Goal: Information Seeking & Learning: Learn about a topic

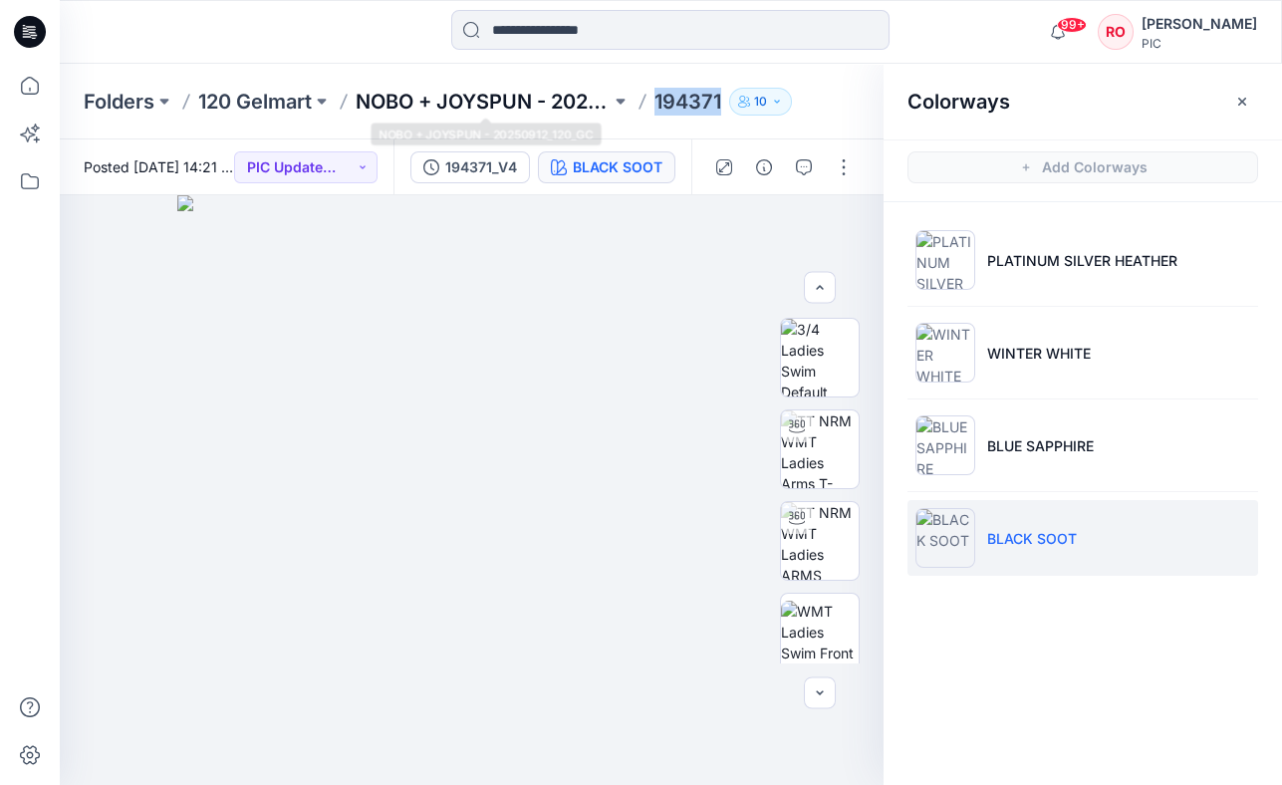
scroll to position [538, 0]
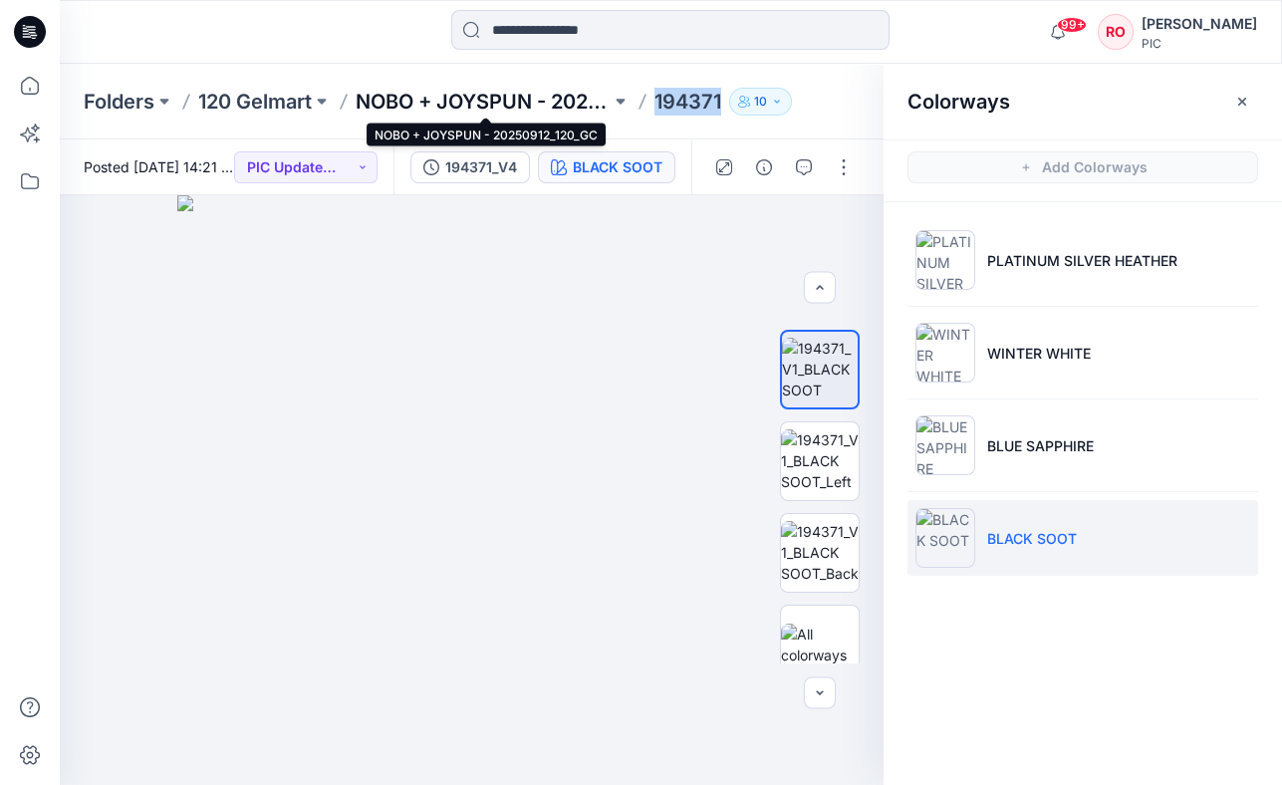
click at [503, 103] on p "NOBO + JOYSPUN - 20250912_120_GC" at bounding box center [483, 102] width 255 height 28
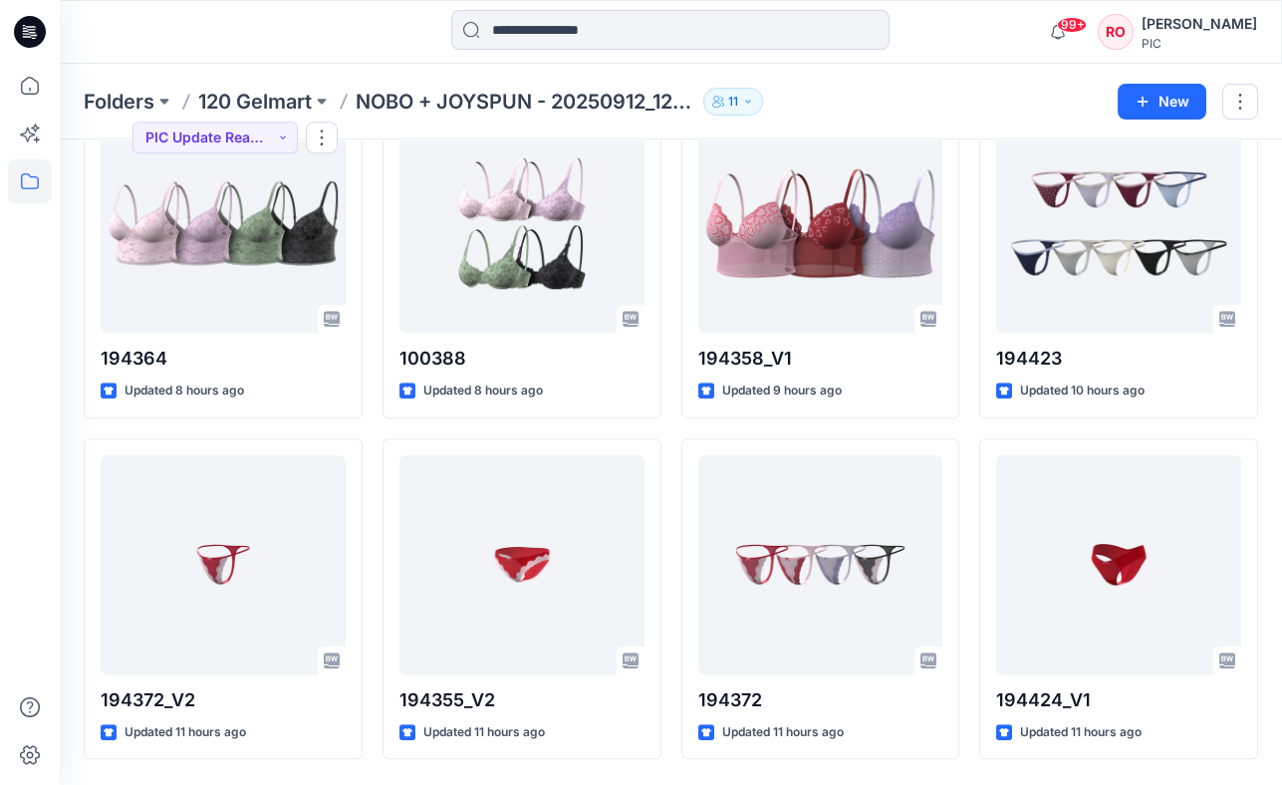
scroll to position [4561, 0]
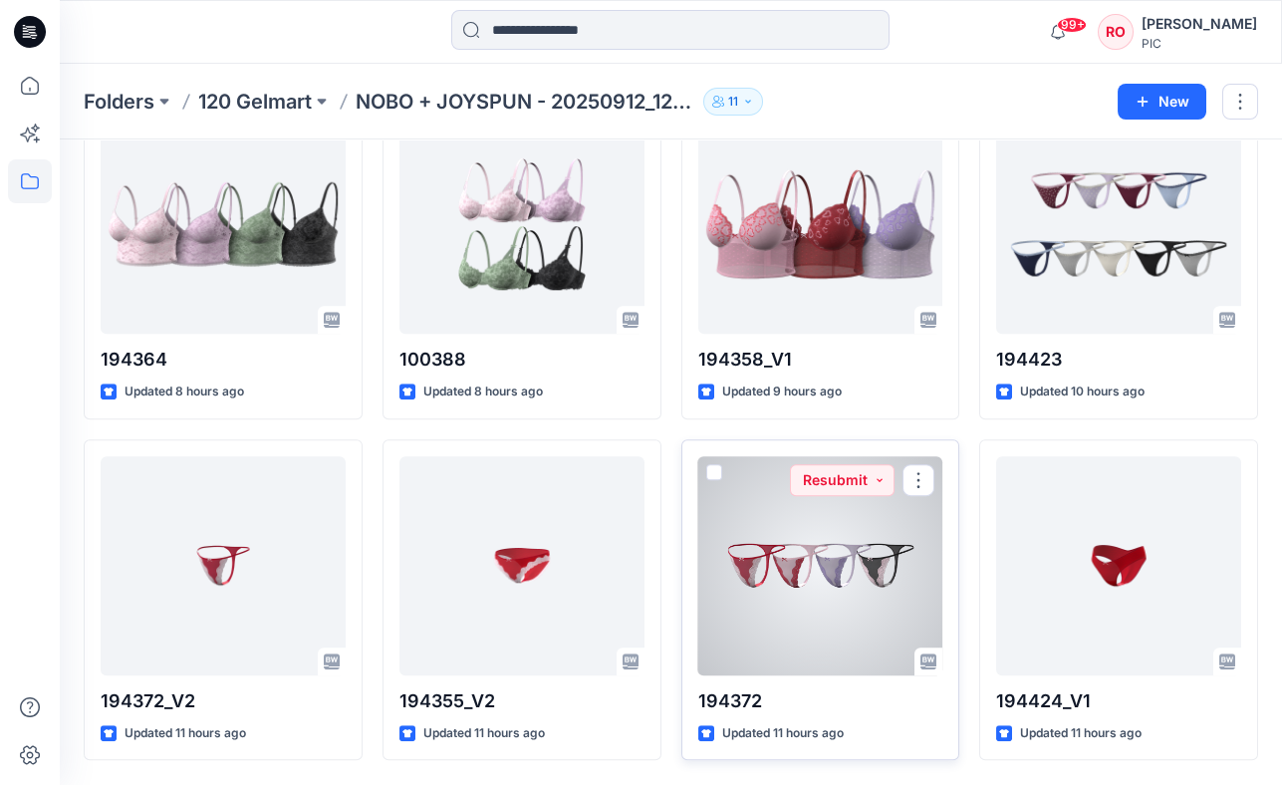
click at [793, 594] on div at bounding box center [820, 565] width 245 height 219
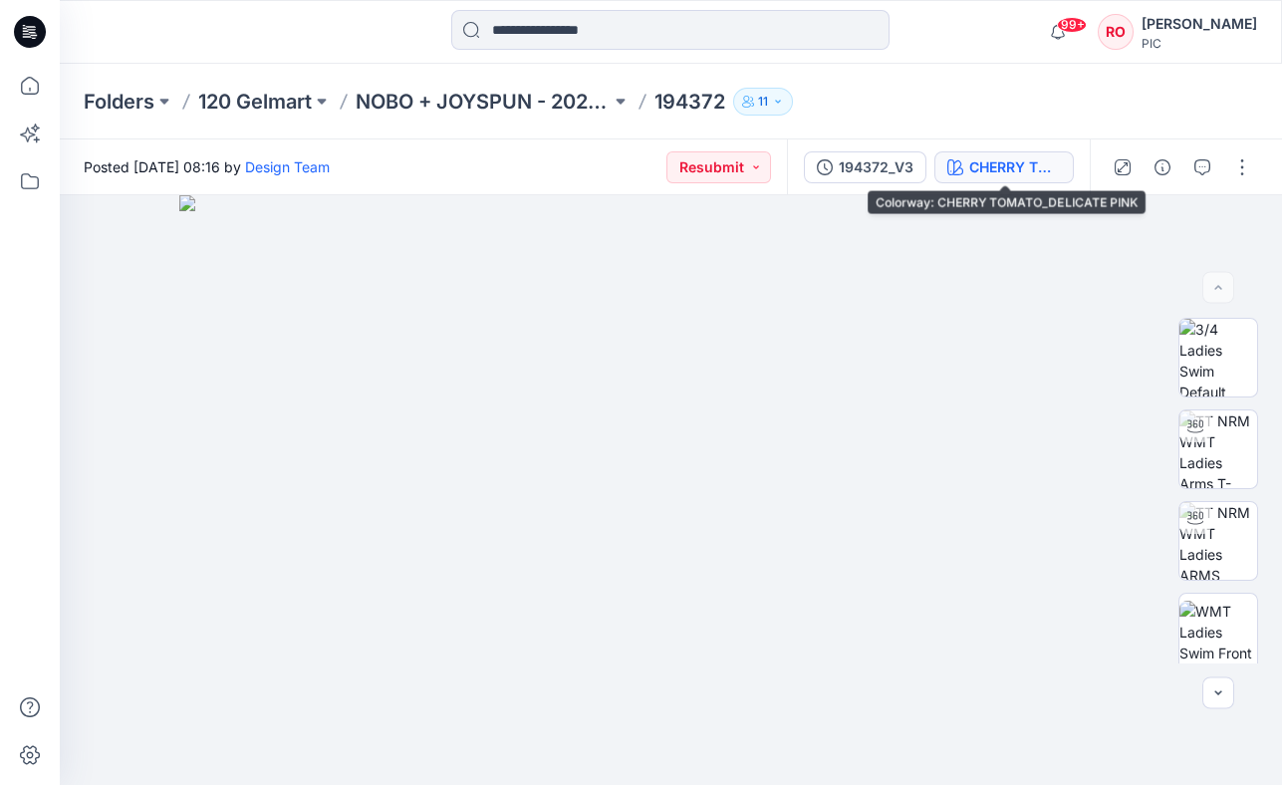
click at [1055, 162] on div "CHERRY TOMATO_DELICATE PINK" at bounding box center [1015, 167] width 92 height 22
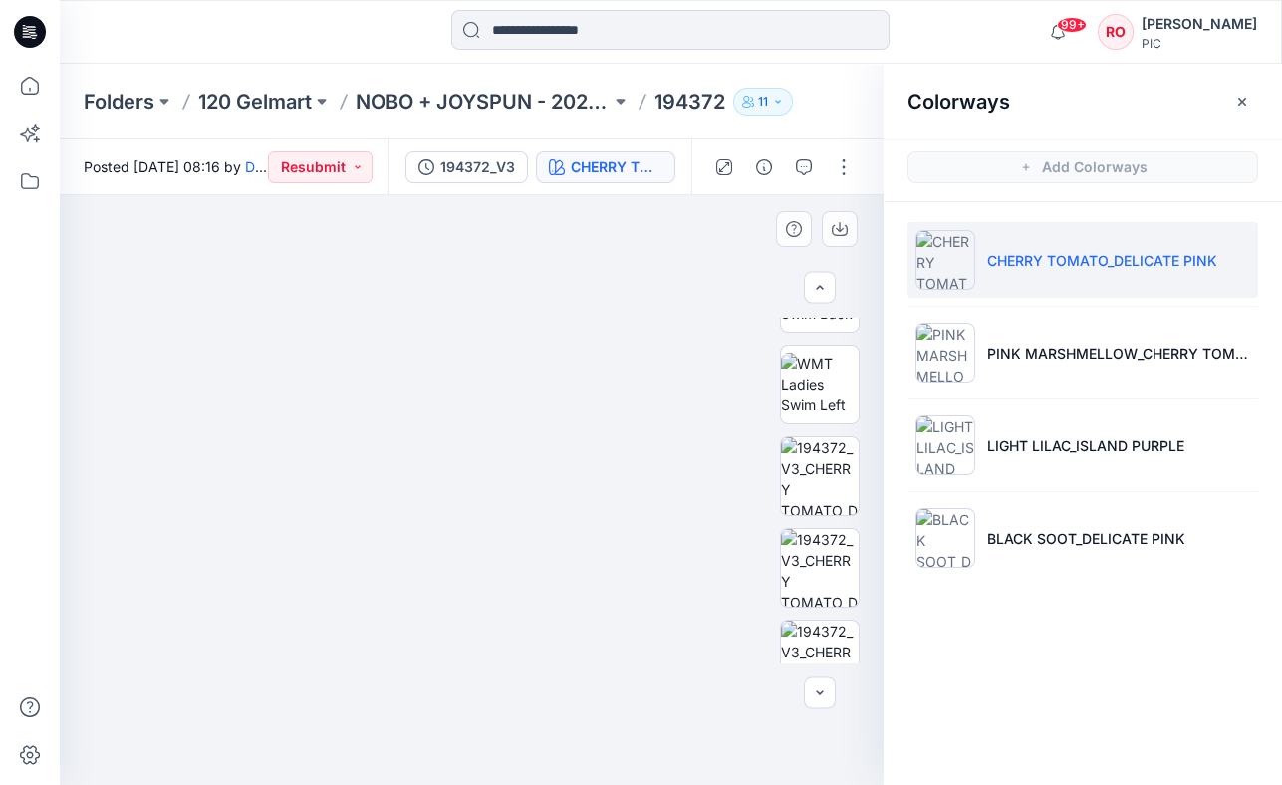
scroll to position [485, 0]
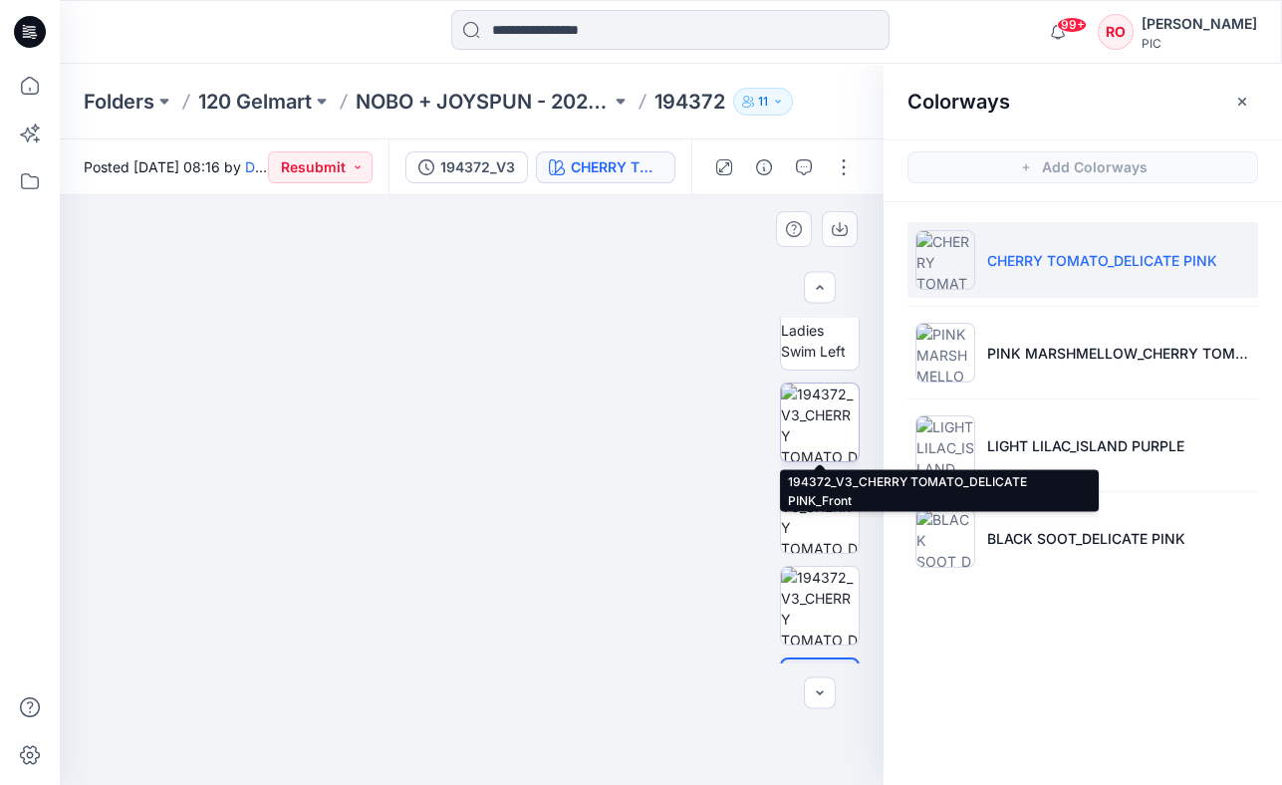
click at [814, 391] on img at bounding box center [820, 422] width 78 height 78
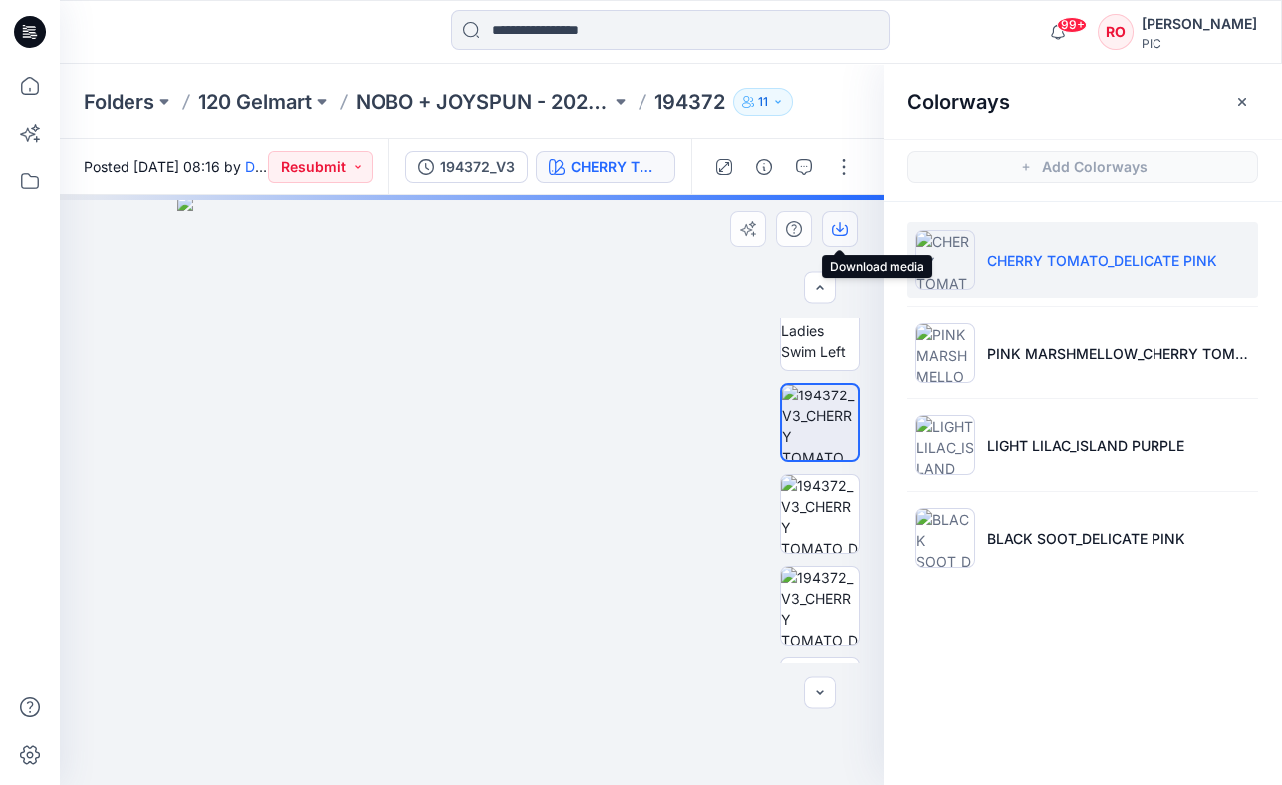
click at [833, 232] on icon "button" at bounding box center [840, 230] width 16 height 11
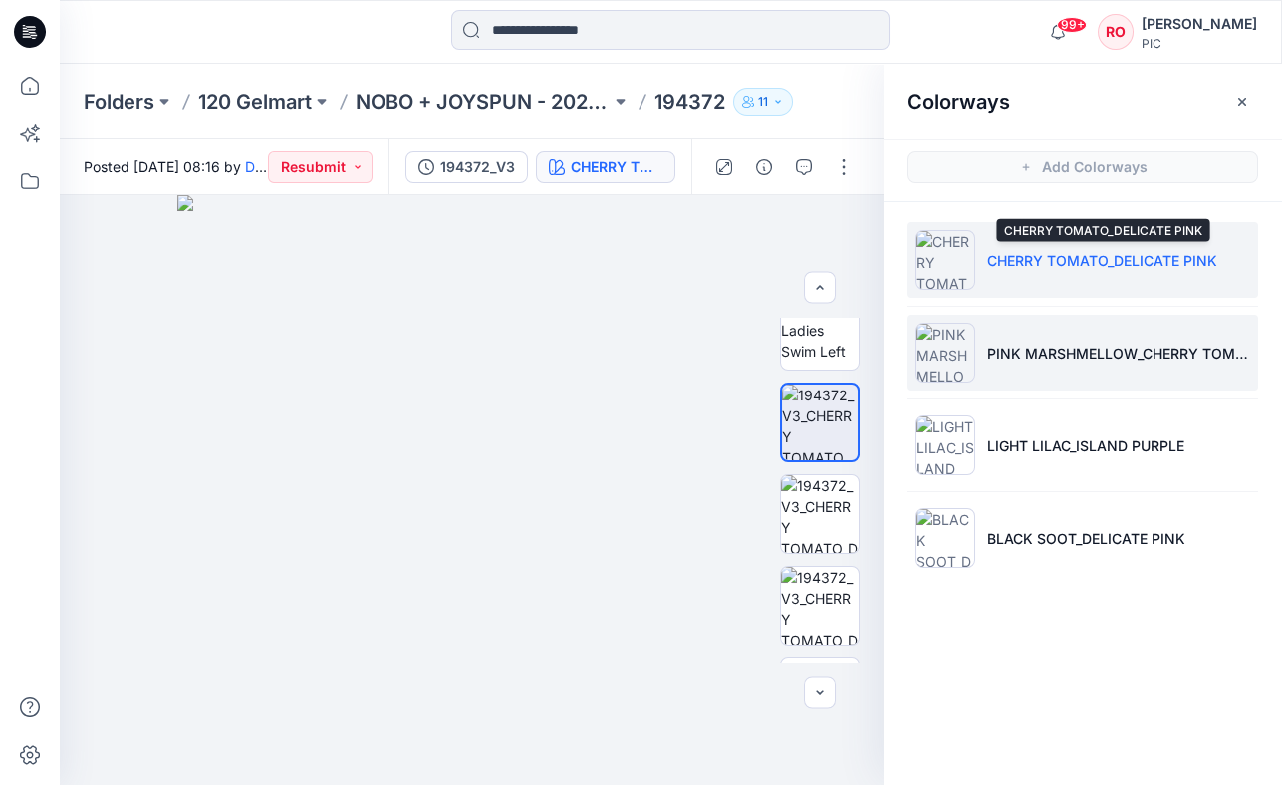
click at [1058, 334] on li "PINK MARSHMELLOW_CHERRY TOMATO" at bounding box center [1082, 353] width 351 height 76
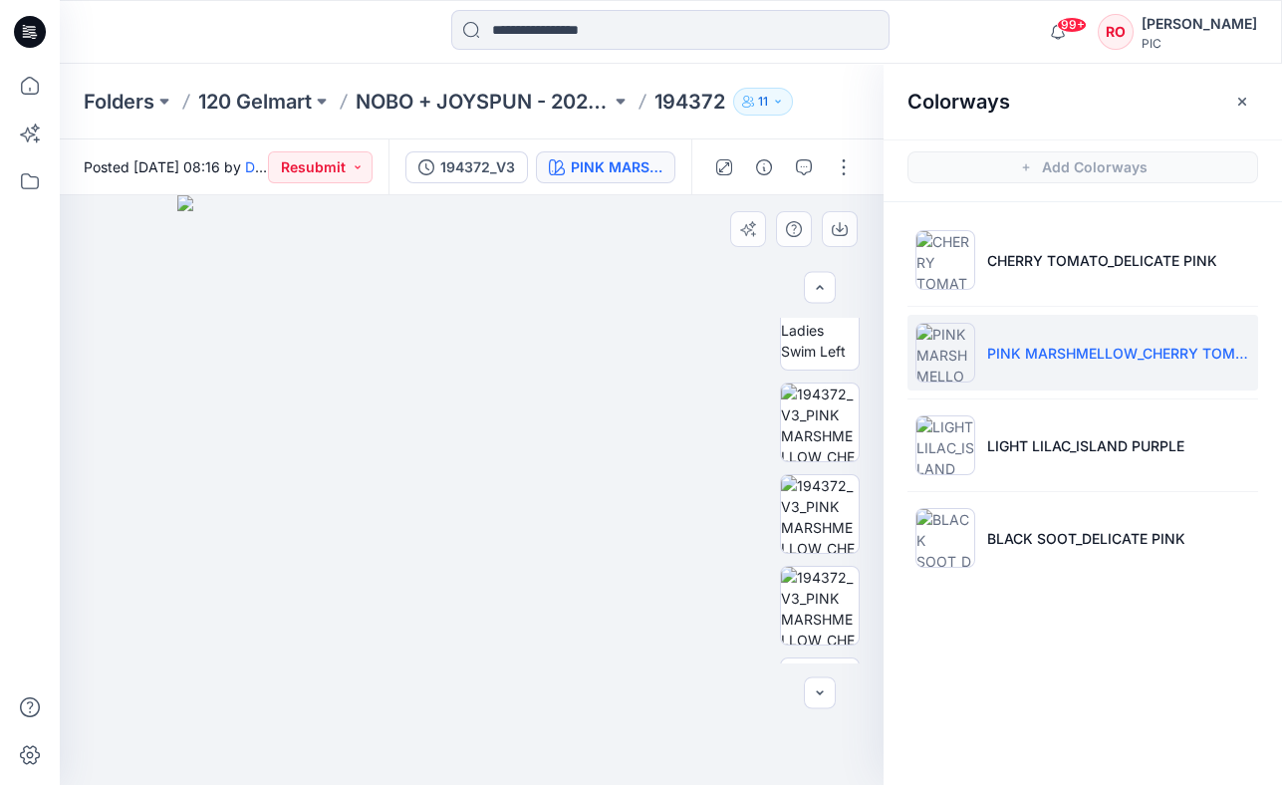
scroll to position [523, 0]
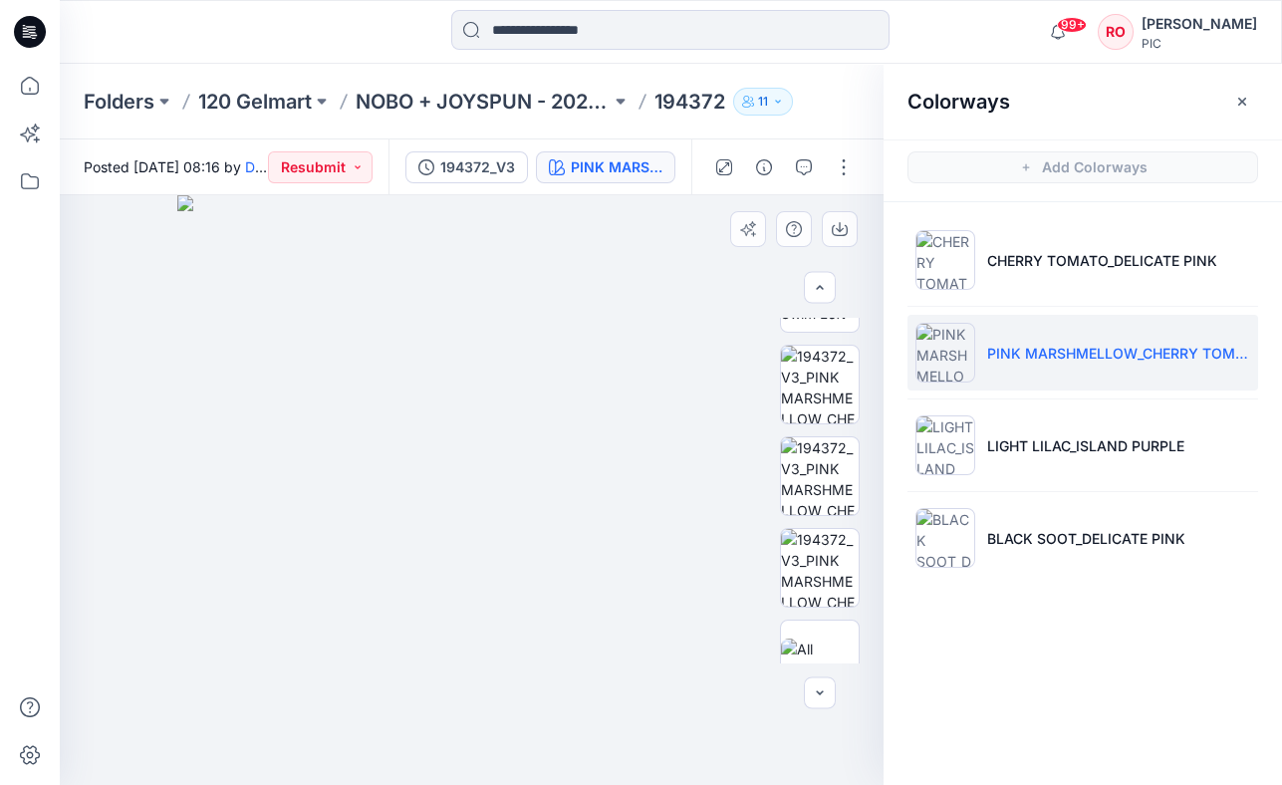
click at [823, 424] on div at bounding box center [820, 491] width 80 height 346
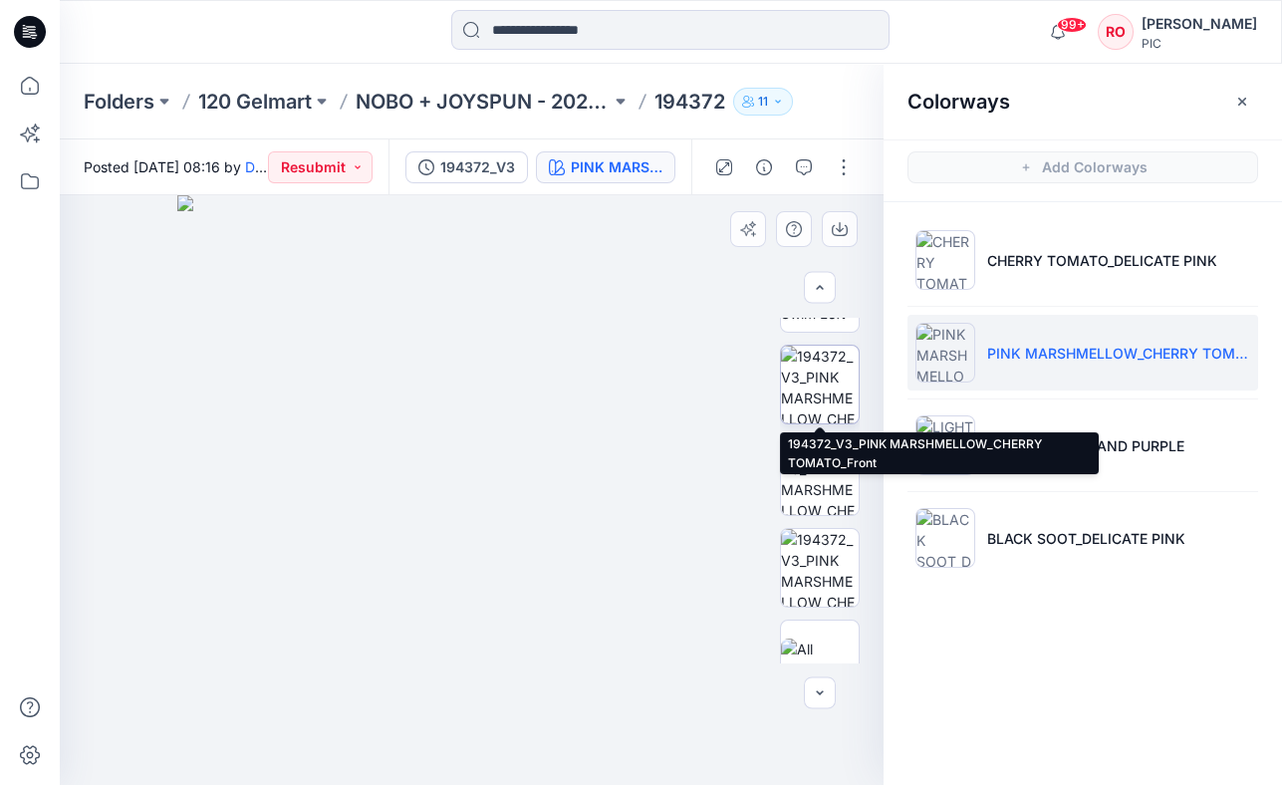
click at [814, 403] on img at bounding box center [820, 385] width 78 height 78
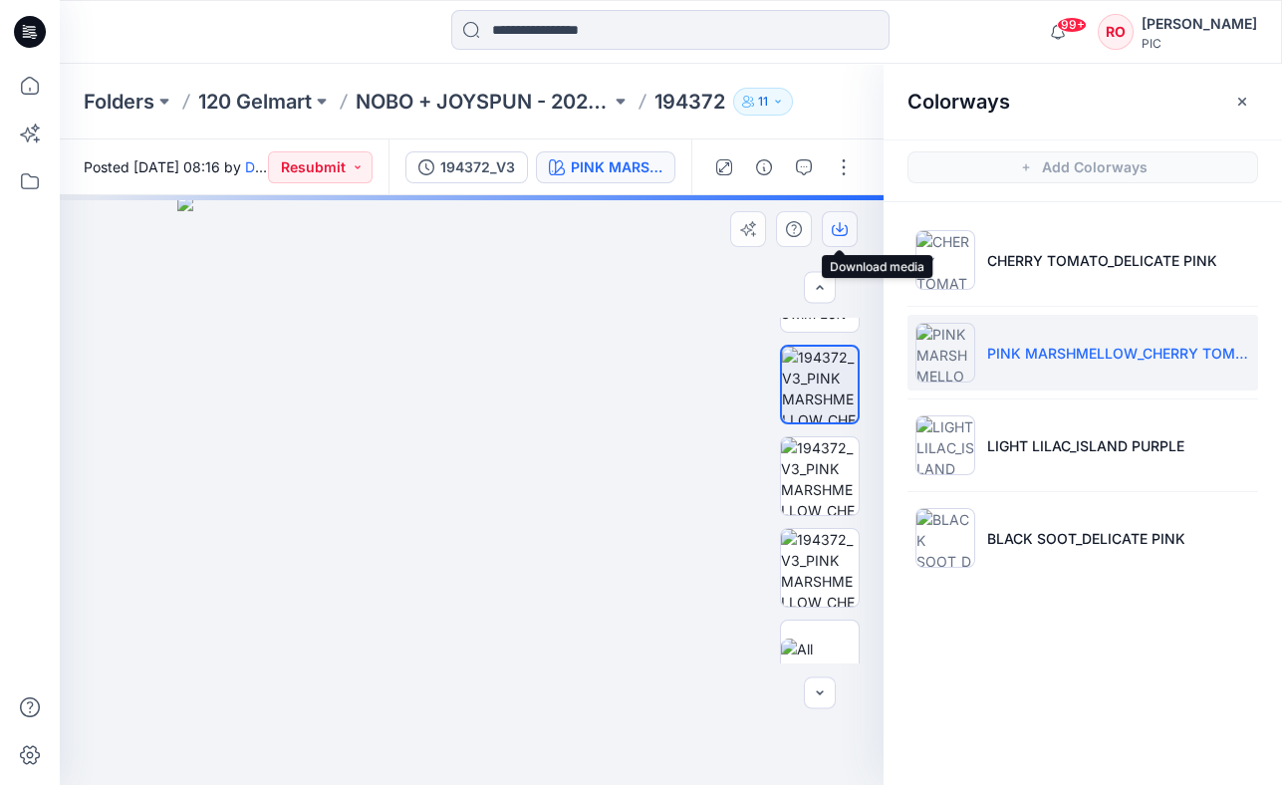
click at [827, 233] on button "button" at bounding box center [840, 229] width 36 height 36
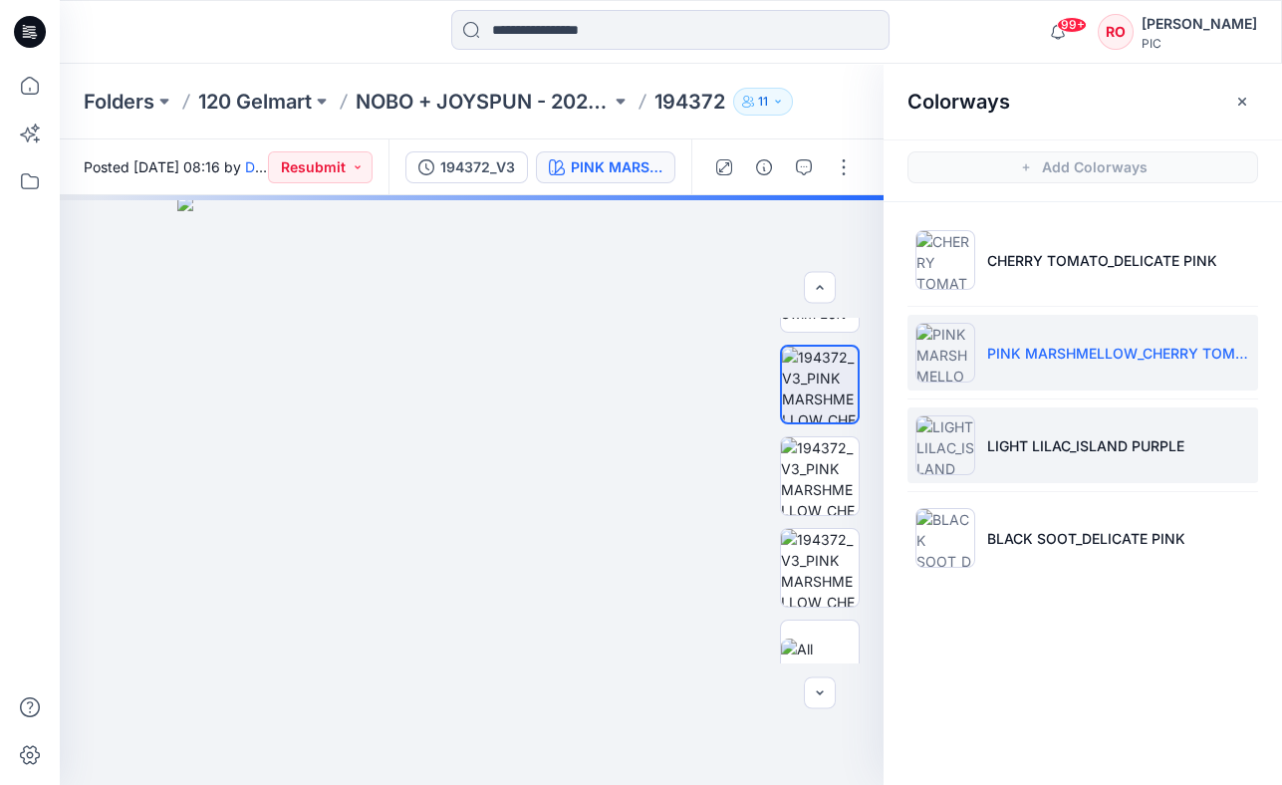
click at [963, 466] on img at bounding box center [945, 445] width 60 height 60
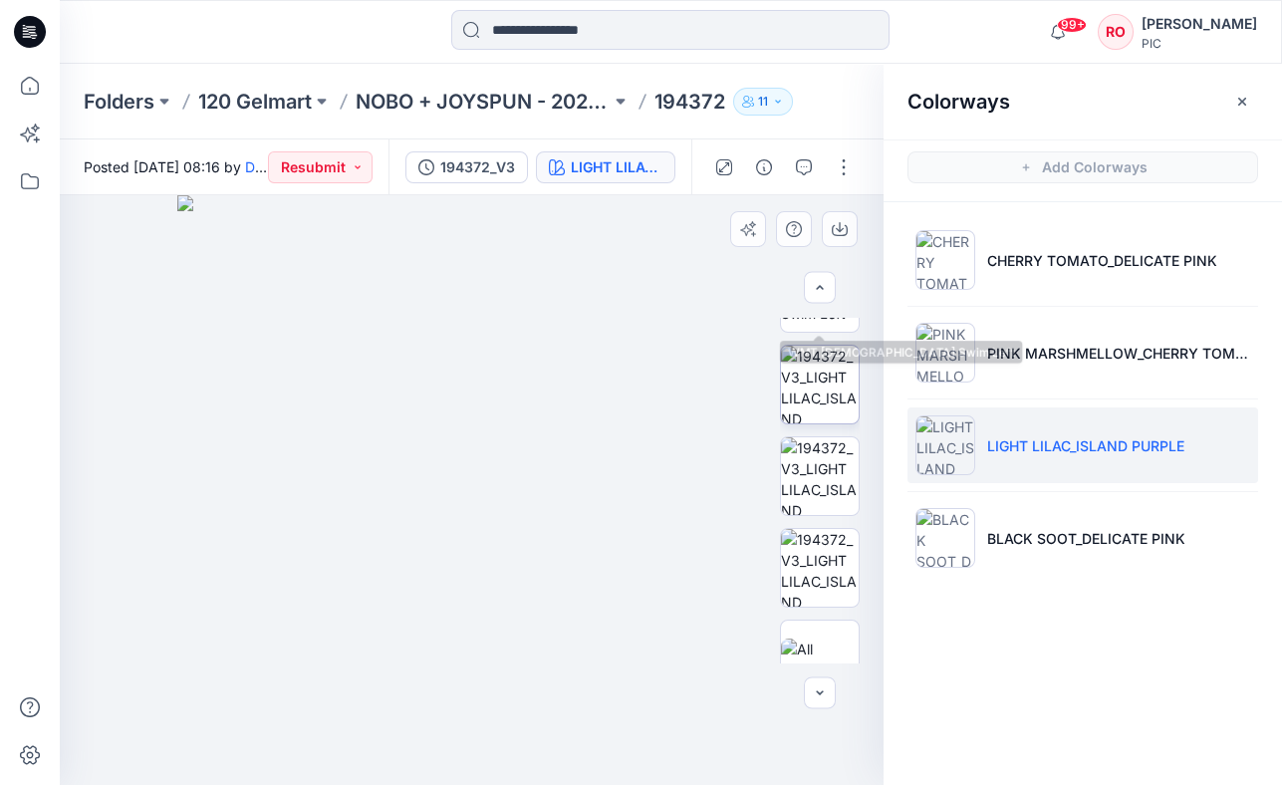
click at [802, 376] on img at bounding box center [820, 385] width 78 height 78
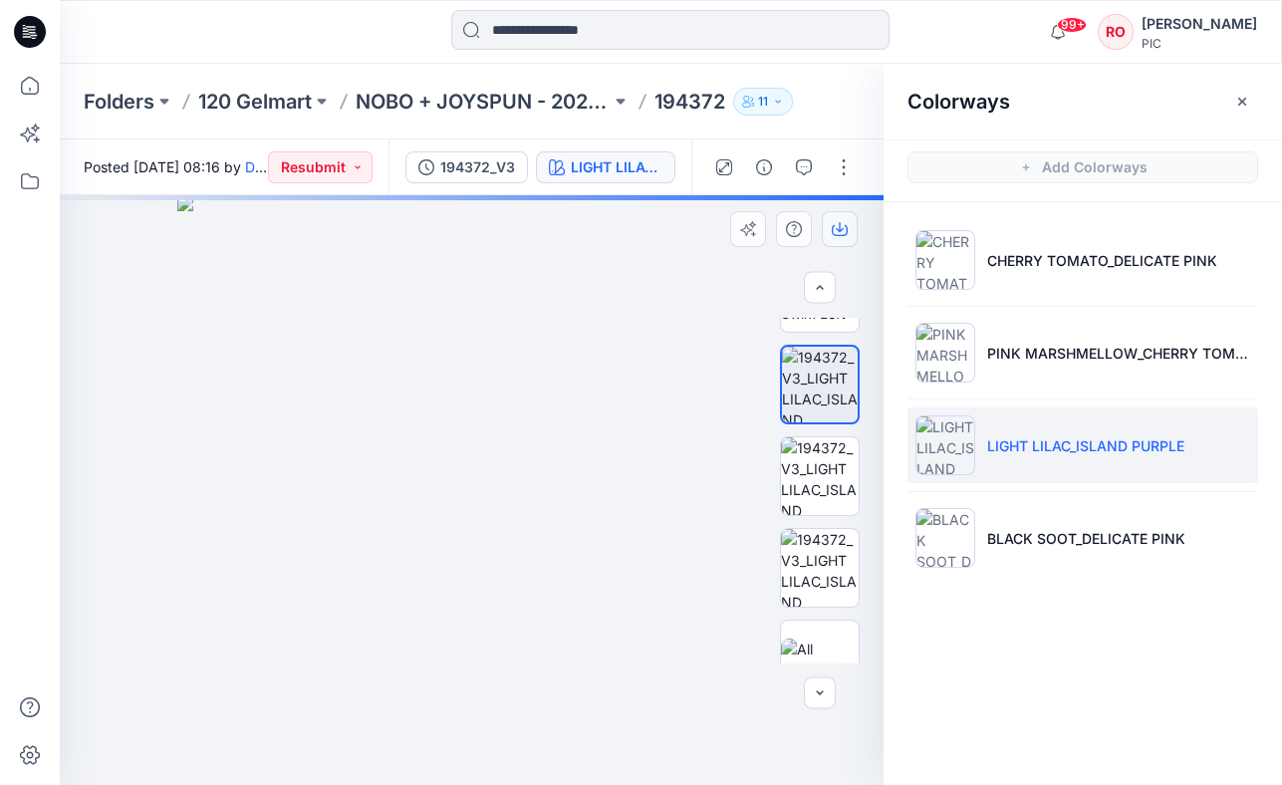
click at [829, 220] on button "button" at bounding box center [840, 229] width 36 height 36
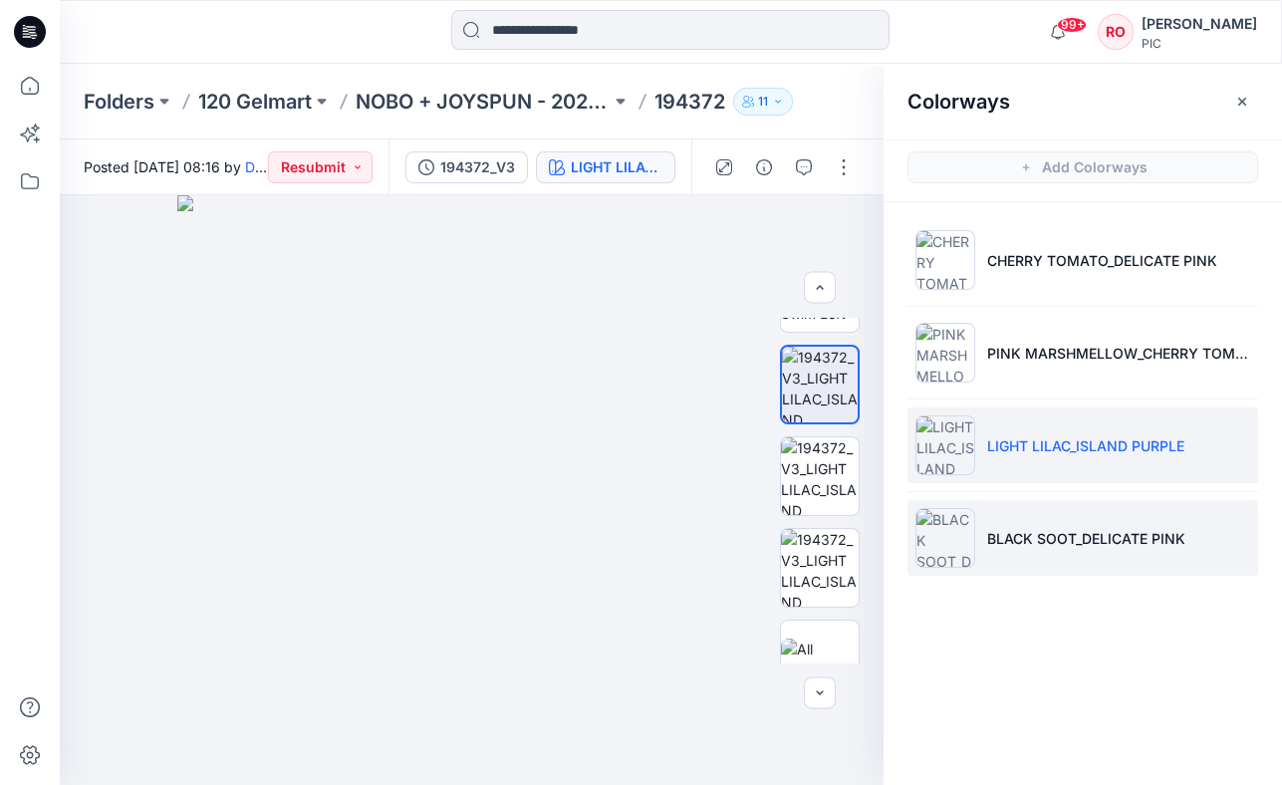
click at [1094, 526] on li "BLACK SOOT_DELICATE PINK" at bounding box center [1082, 538] width 351 height 76
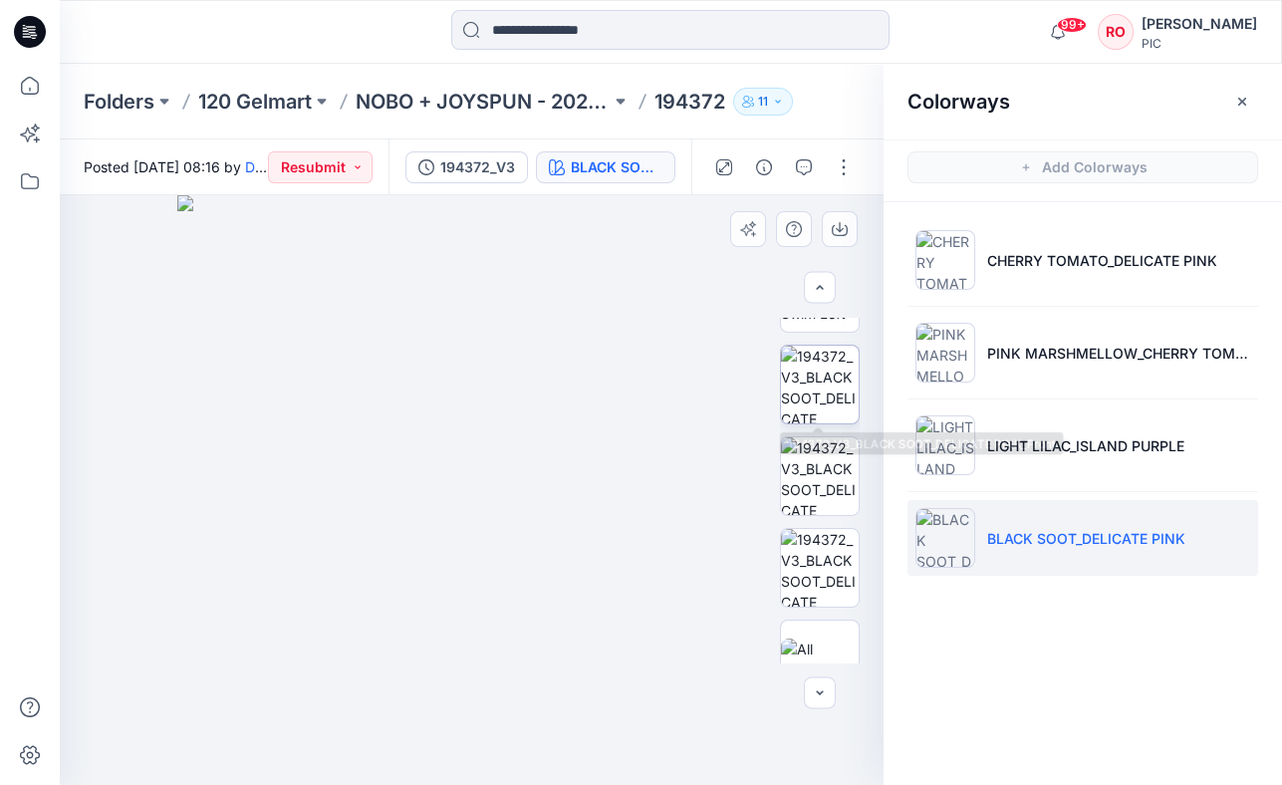
click at [822, 401] on img at bounding box center [820, 385] width 78 height 78
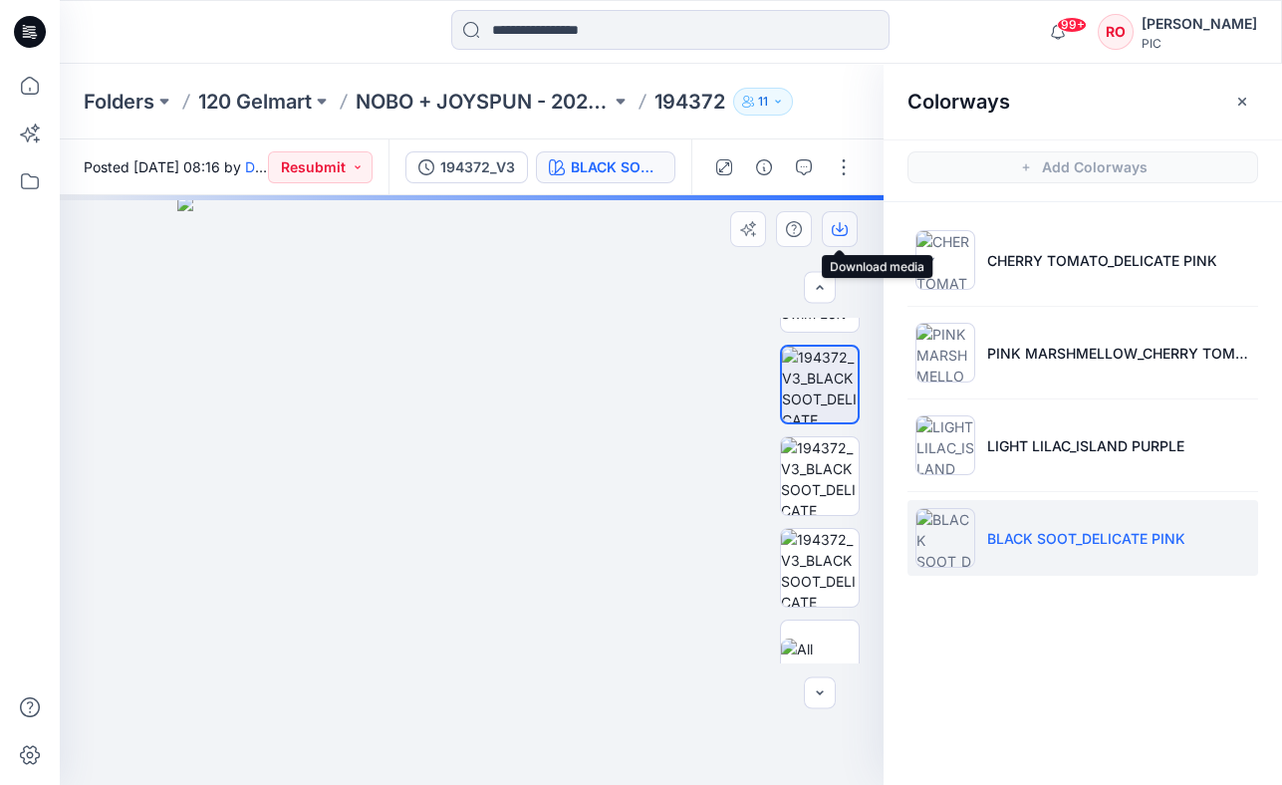
click at [845, 229] on icon "button" at bounding box center [840, 229] width 16 height 16
